Goal: Transaction & Acquisition: Purchase product/service

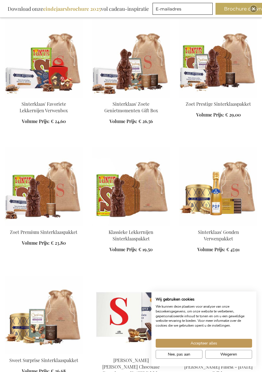
scroll to position [755, 0]
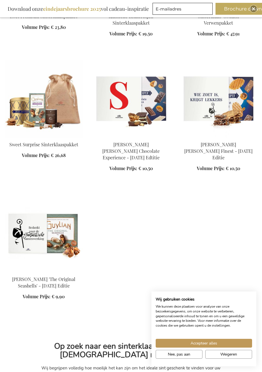
scroll to position [958, 0]
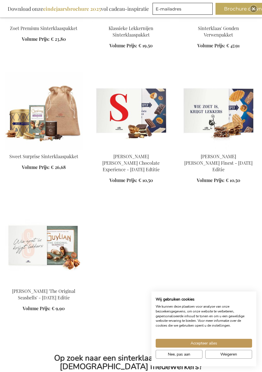
click at [56, 236] on img at bounding box center [44, 245] width 78 height 78
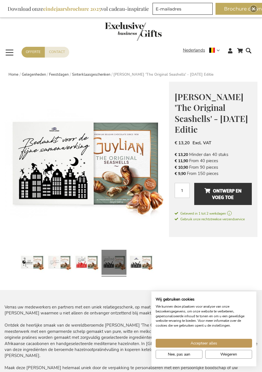
click at [9, 52] on span "Toggle Nav" at bounding box center [10, 52] width 10 height 13
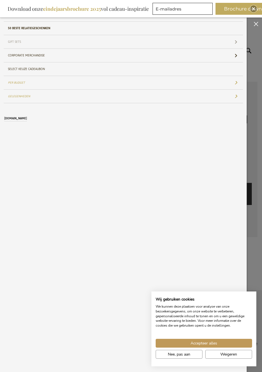
click at [12, 39] on link "Gift Sets" at bounding box center [123, 41] width 239 height 13
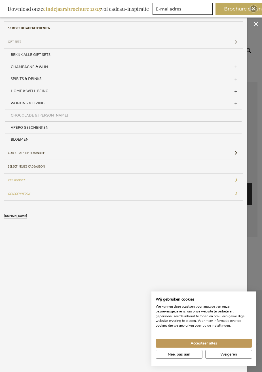
click at [52, 115] on span "Chocolade & [PERSON_NAME]" at bounding box center [39, 115] width 57 height 8
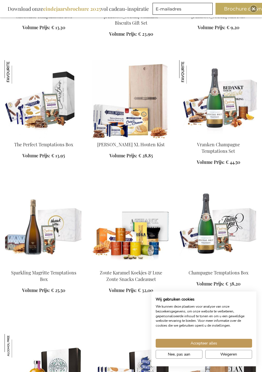
scroll to position [446, 0]
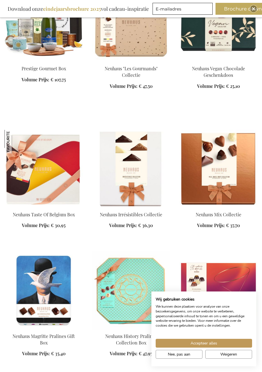
scroll to position [1700, 0]
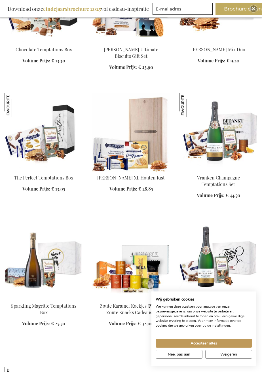
scroll to position [116, 0]
